Goal: Task Accomplishment & Management: Complete application form

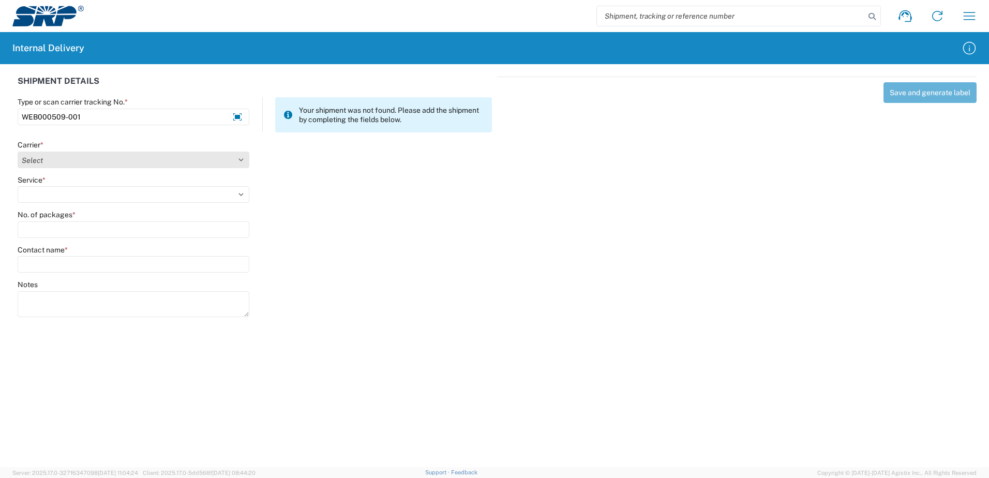
type input "WEB000509-001"
click at [241, 159] on select "Select Amazon Logistics ATI Trucking BC Dimerco Logistics Empire Southwest FedE…" at bounding box center [134, 159] width 232 height 17
select select "18714"
click at [18, 151] on select "Select Amazon Logistics ATI Trucking BC Dimerco Logistics Empire Southwest FedE…" at bounding box center [134, 159] width 232 height 17
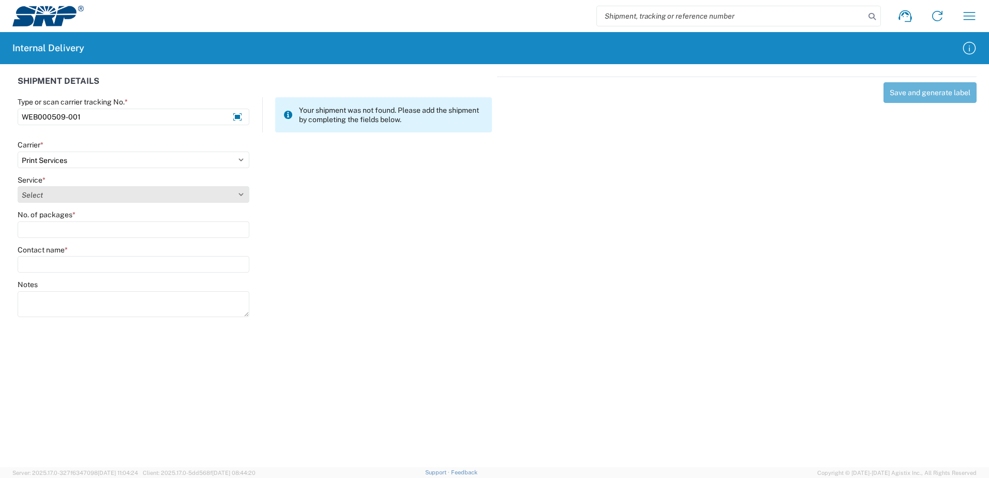
click at [240, 193] on select "Select Ground Inter-office" at bounding box center [134, 194] width 232 height 17
select select "35764"
click at [18, 186] on select "Select Ground Inter-office" at bounding box center [134, 194] width 232 height 17
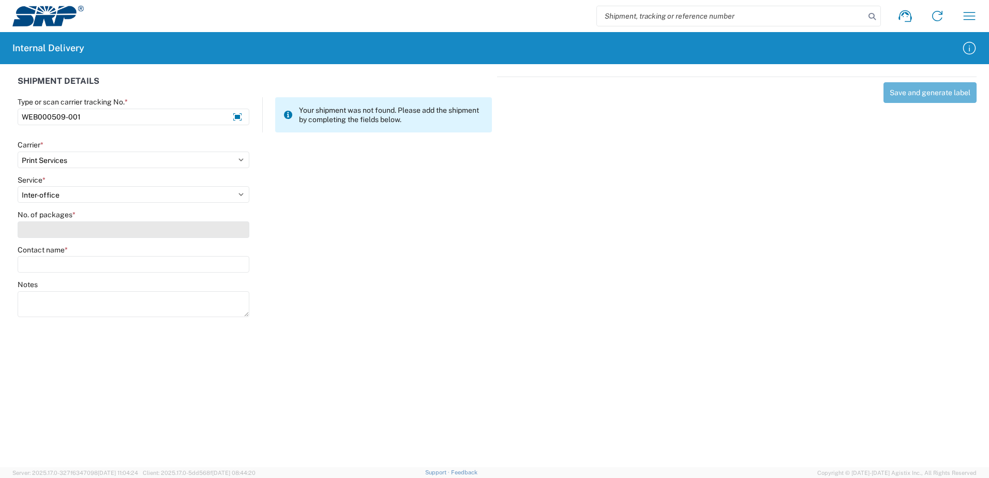
click at [235, 234] on input "No. of packages *" at bounding box center [134, 229] width 232 height 17
type input "1"
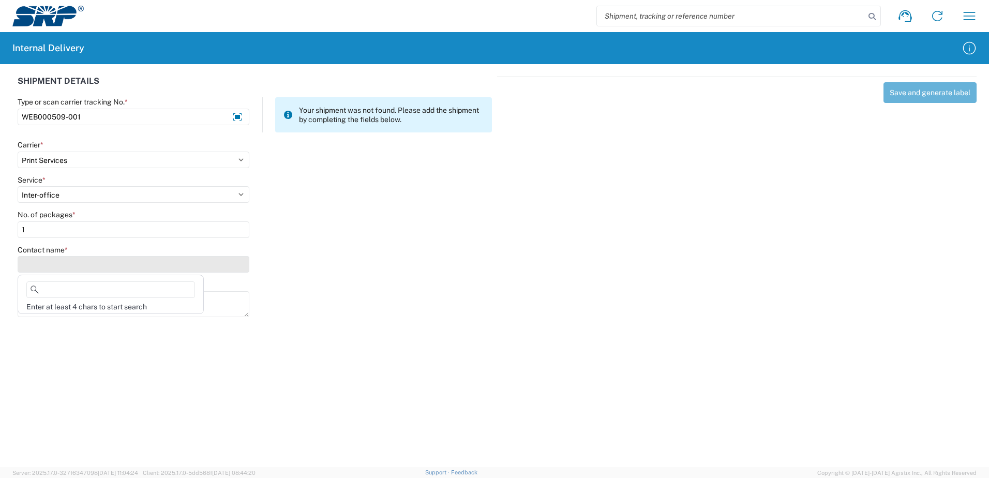
click at [227, 264] on input "Contact name *" at bounding box center [134, 264] width 232 height 17
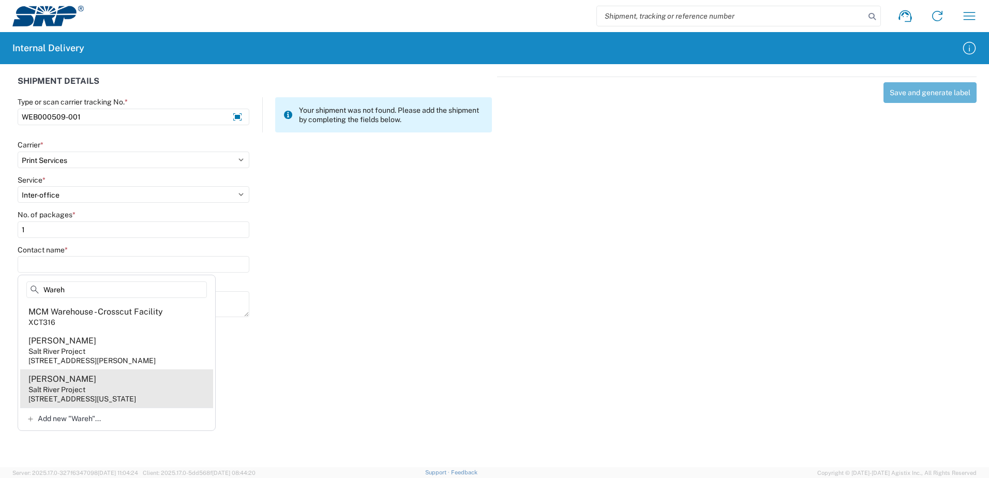
type input "Wareh"
click at [75, 385] on div "[PERSON_NAME]" at bounding box center [62, 378] width 68 height 11
type input "[PERSON_NAME]"
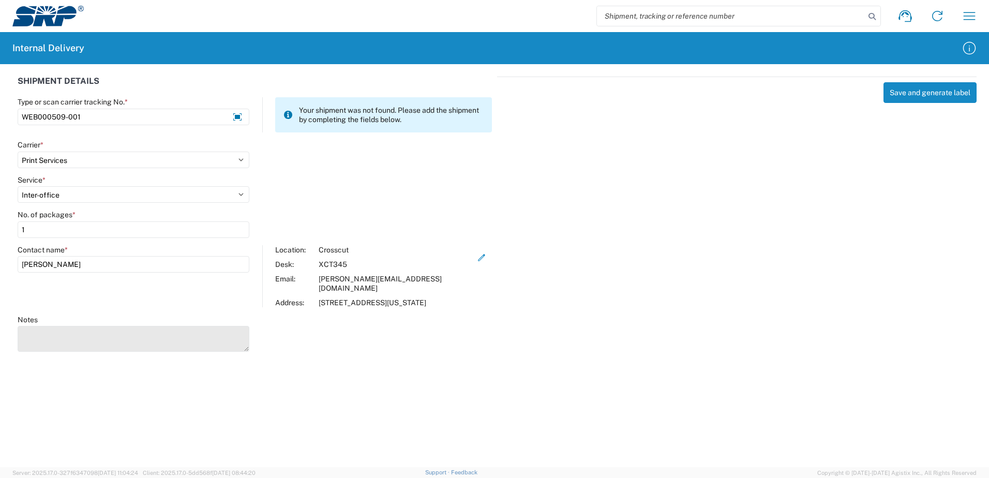
click at [75, 335] on textarea "Notes" at bounding box center [134, 339] width 232 height 26
type textarea "Business Cards"
click at [479, 257] on icon "button" at bounding box center [481, 257] width 9 height 9
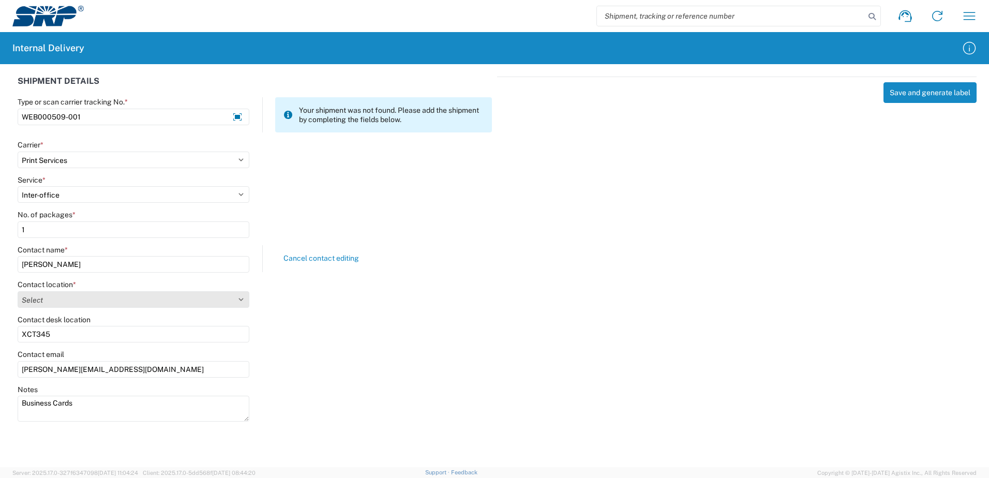
click at [240, 299] on select "Select [GEOGRAPHIC_DATA] Facility [GEOGRAPHIC_DATA] [GEOGRAPHIC_DATA] [PERSON_N…" at bounding box center [134, 299] width 232 height 17
select select "56538"
click at [18, 291] on select "Select [GEOGRAPHIC_DATA] Facility [GEOGRAPHIC_DATA] [GEOGRAPHIC_DATA] [PERSON_N…" at bounding box center [134, 299] width 232 height 17
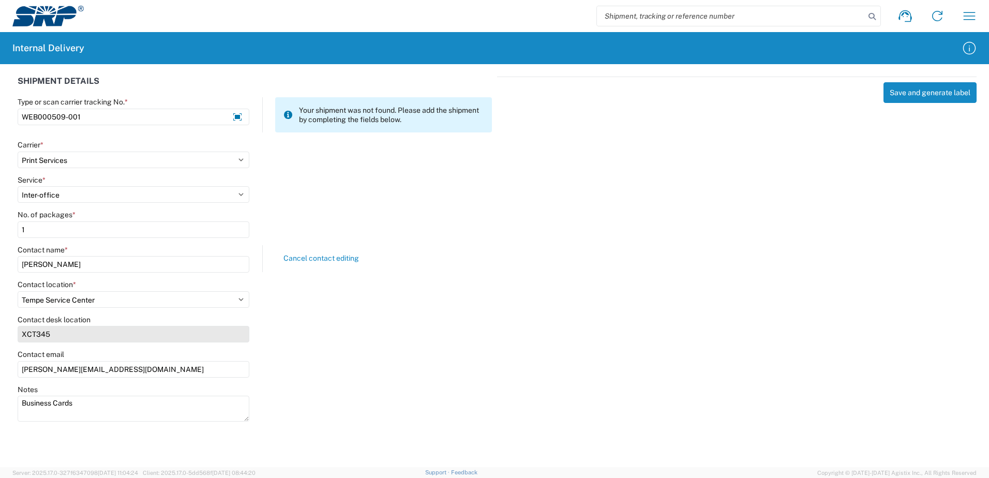
click at [64, 333] on input "XCT345" at bounding box center [134, 334] width 232 height 17
type input "X"
type input "TSC400"
drag, startPoint x: 886, startPoint y: 193, endPoint x: 913, endPoint y: 151, distance: 49.8
click at [890, 190] on div "Save and generate label" at bounding box center [736, 248] width 479 height 342
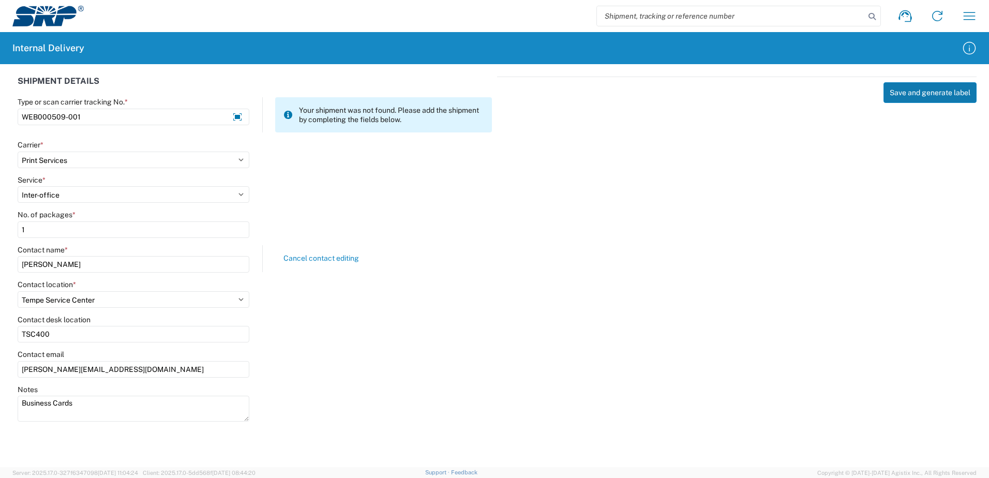
click at [934, 96] on button "Save and generate label" at bounding box center [929, 92] width 93 height 21
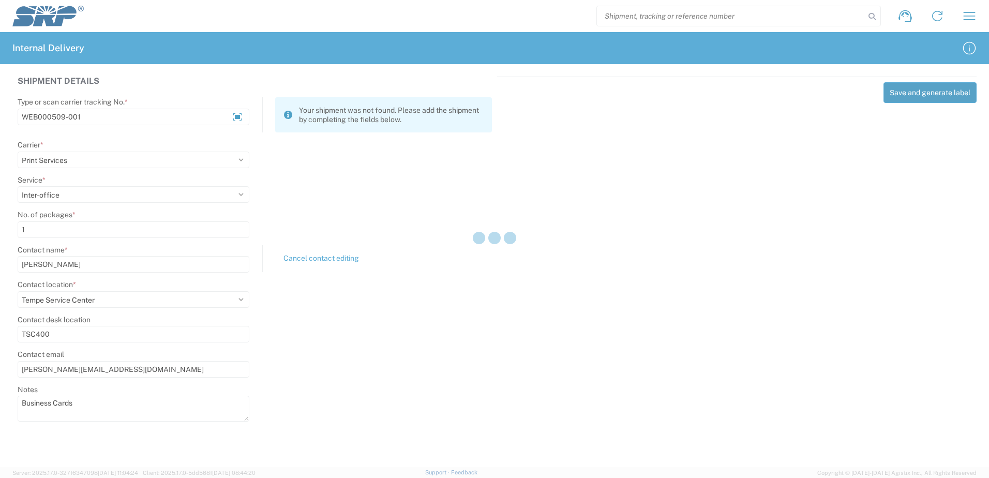
select select
